Goal: Task Accomplishment & Management: Use online tool/utility

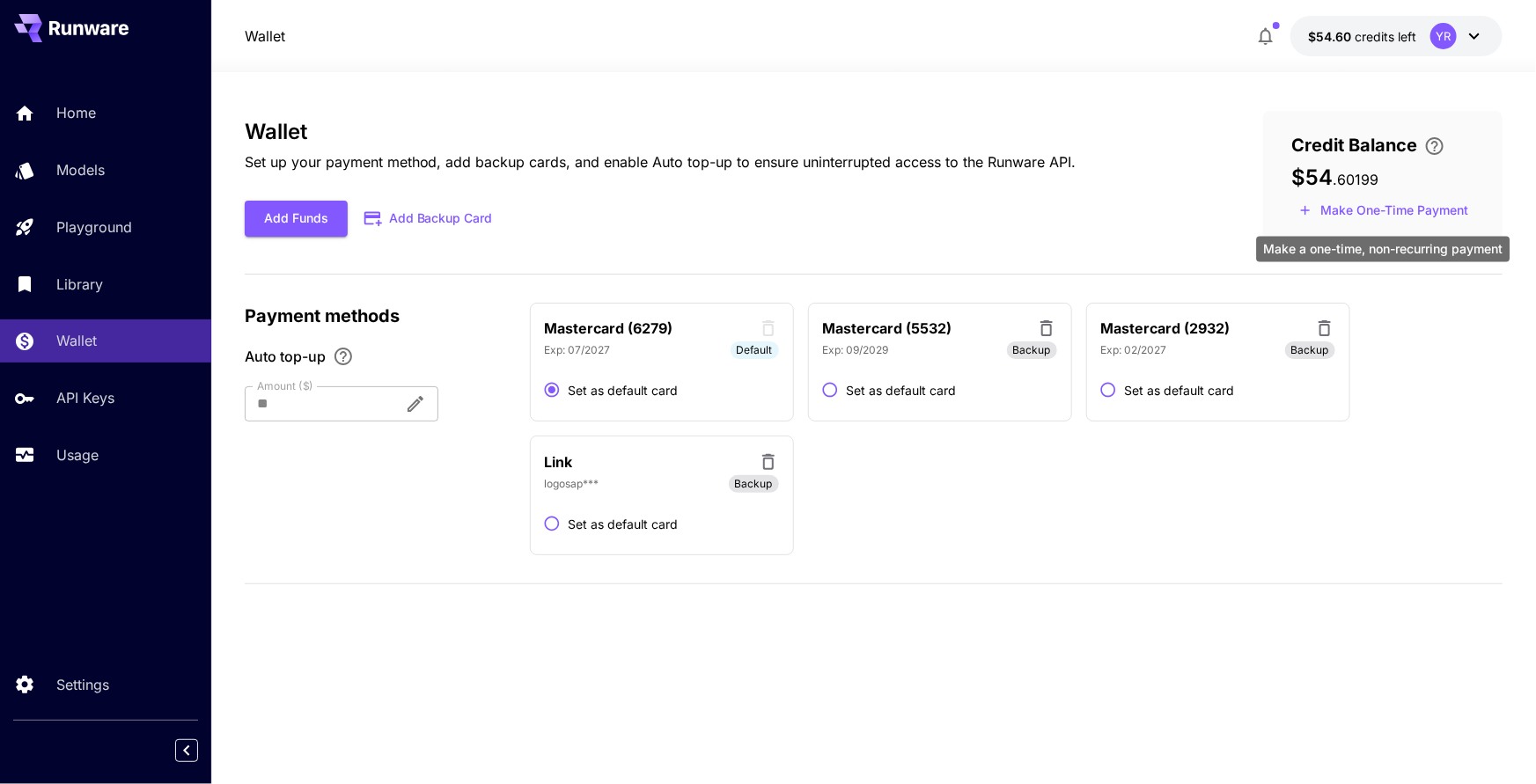
click at [1350, 213] on button "Make One-Time Payment" at bounding box center [1383, 210] width 185 height 28
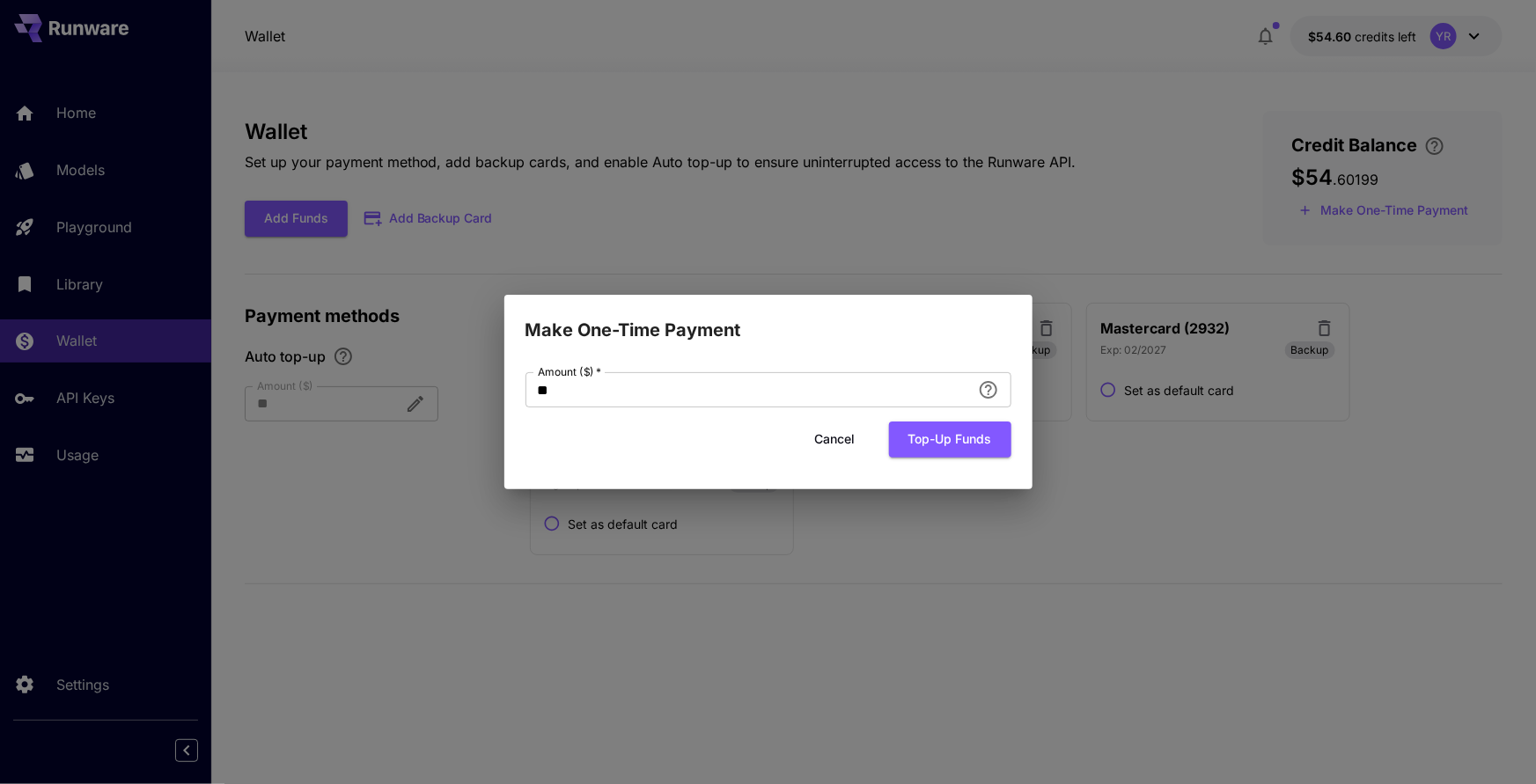
click at [929, 444] on button "Top-up funds" at bounding box center [951, 440] width 122 height 36
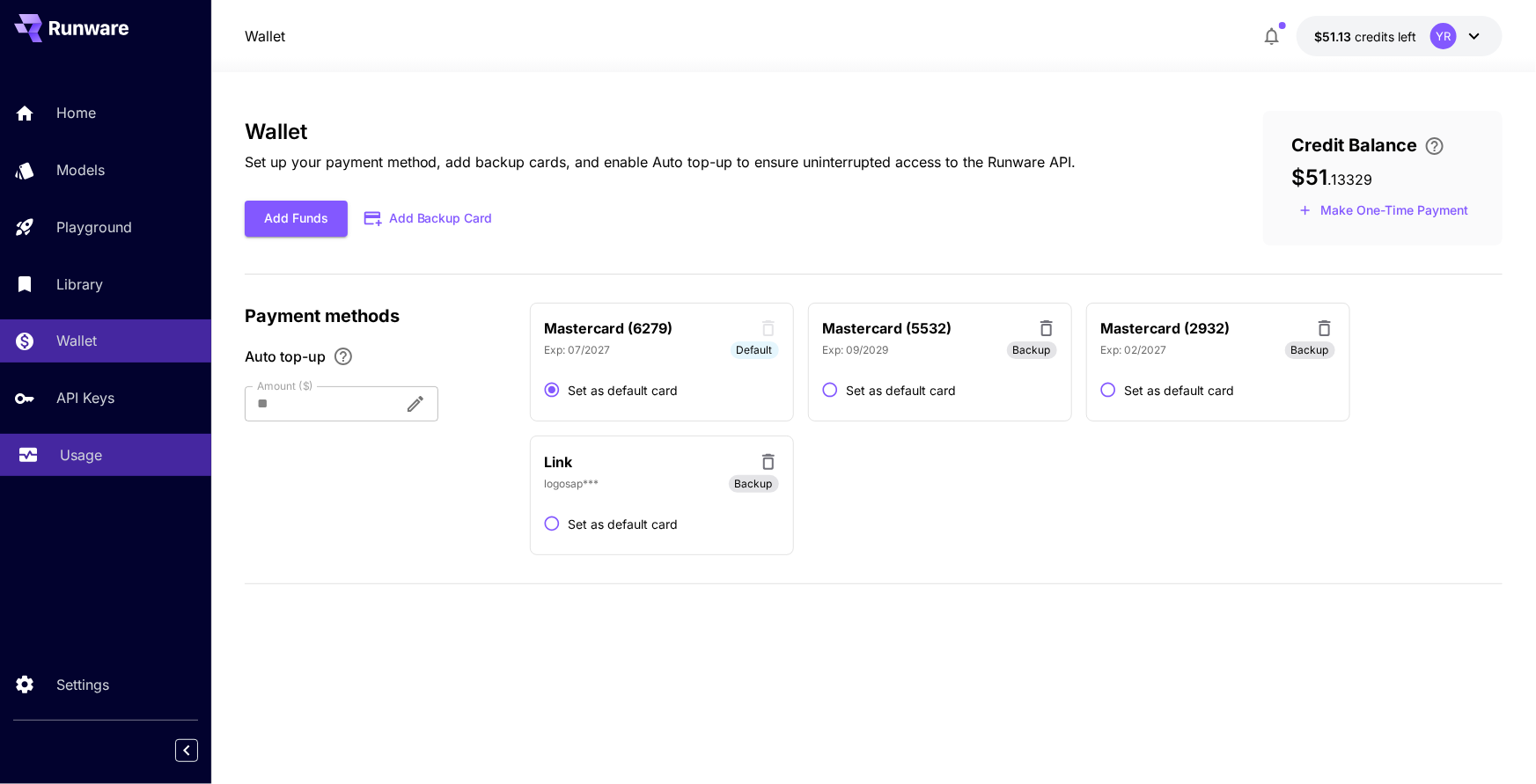
click at [49, 447] on link "Usage" at bounding box center [105, 455] width 211 height 43
